Goal: Task Accomplishment & Management: Manage account settings

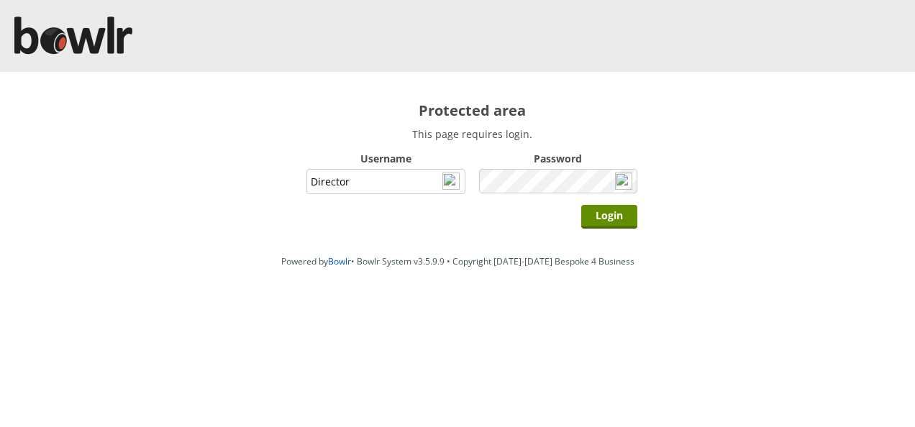
type input "Director"
click at [581, 205] on input "Login" at bounding box center [609, 217] width 56 height 24
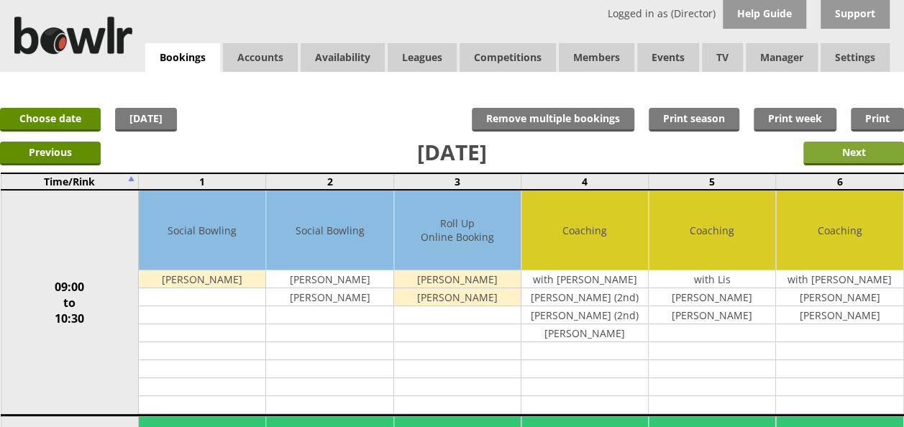
click at [837, 153] on input "Next" at bounding box center [853, 154] width 101 height 24
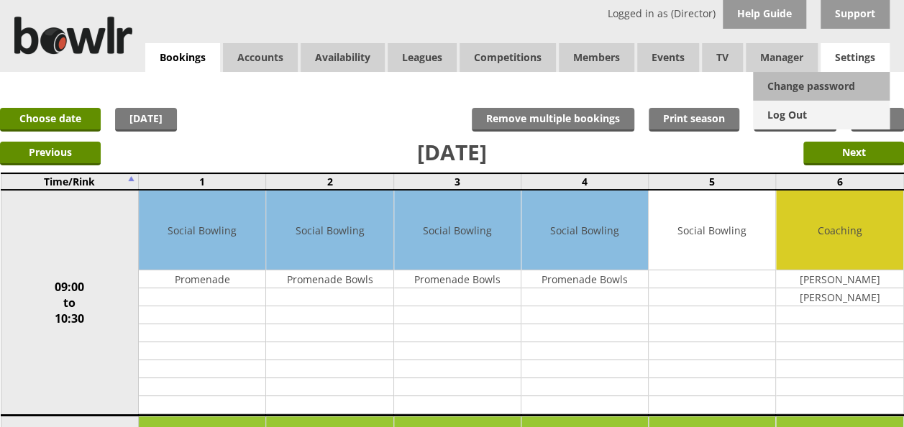
click at [784, 114] on link "Log Out" at bounding box center [821, 115] width 137 height 29
